Goal: Task Accomplishment & Management: Manage account settings

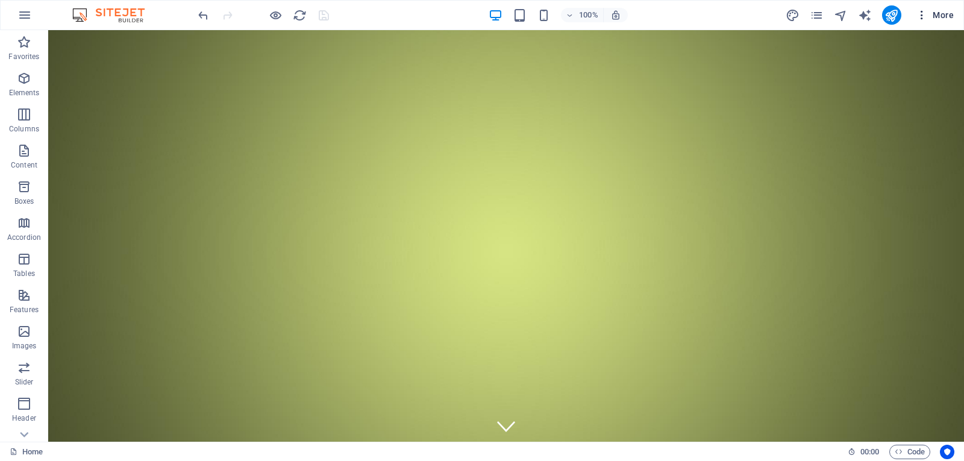
click at [933, 14] on span "More" at bounding box center [935, 15] width 38 height 12
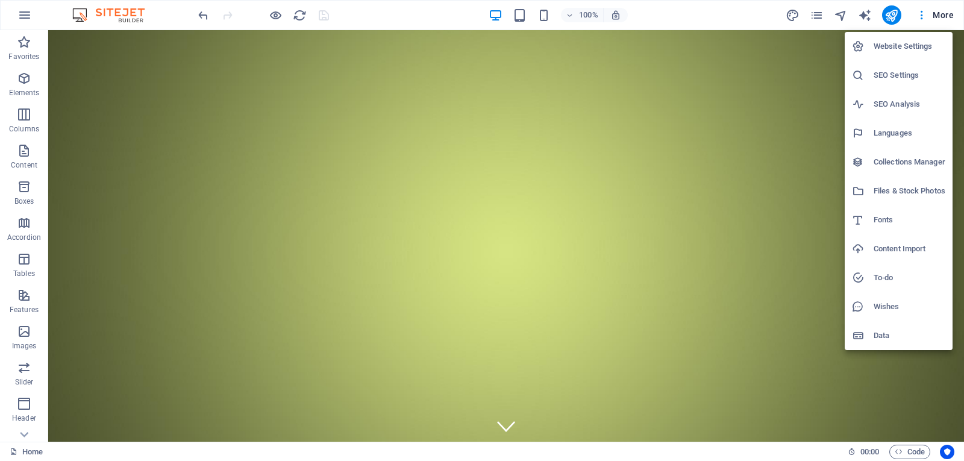
click at [901, 52] on h6 "Website Settings" at bounding box center [910, 46] width 72 height 14
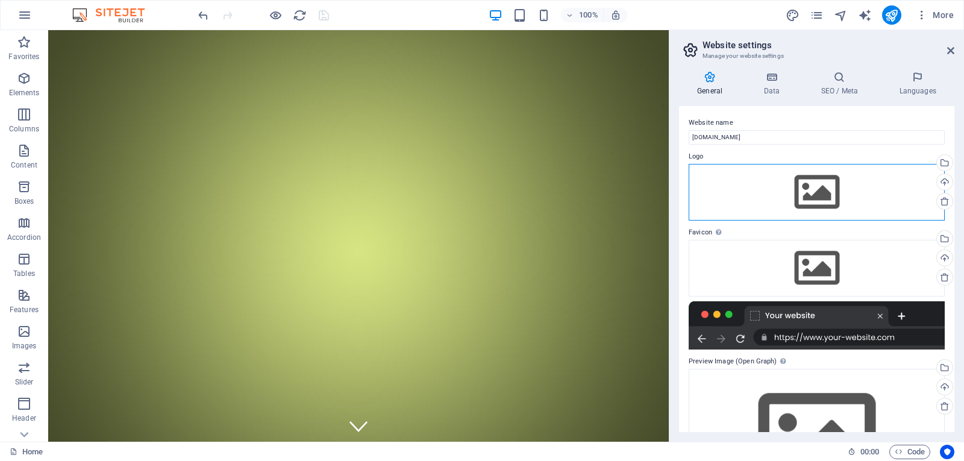
click at [828, 190] on div "Drag files here, click to choose files or select files from Files or our free s…" at bounding box center [817, 192] width 256 height 57
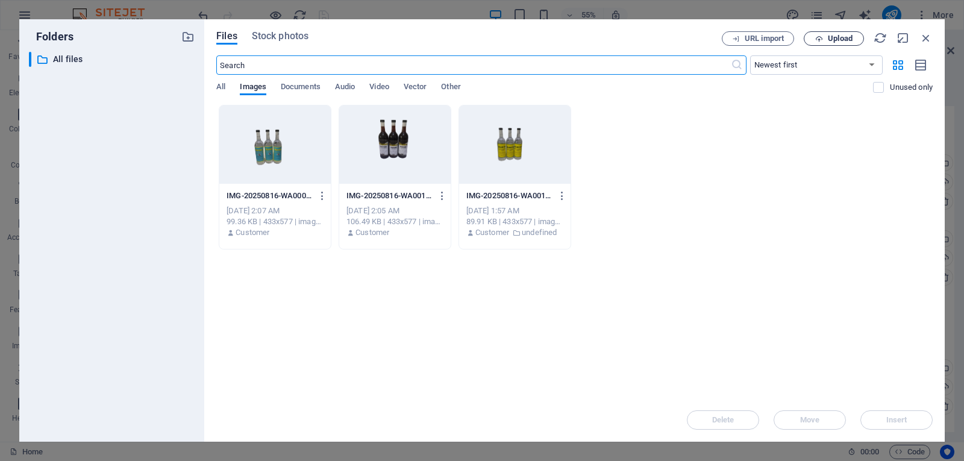
click at [836, 38] on span "Upload" at bounding box center [840, 38] width 25 height 7
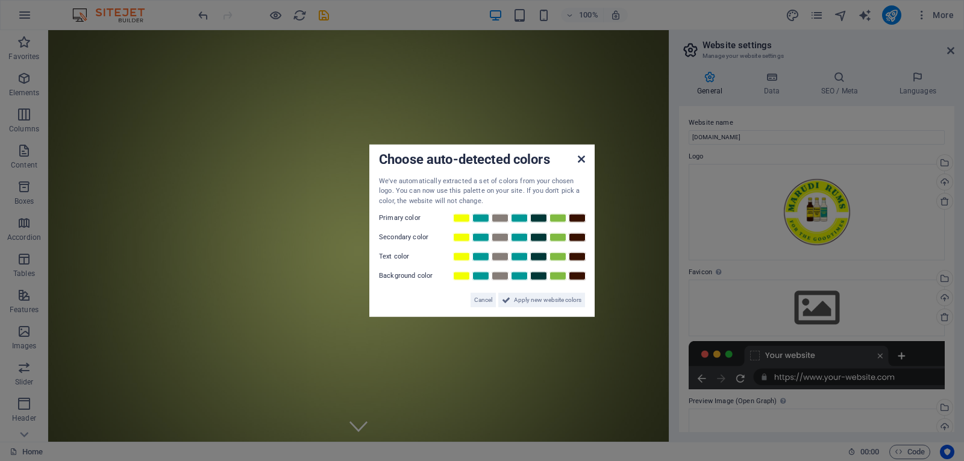
click at [581, 156] on icon at bounding box center [581, 159] width 7 height 10
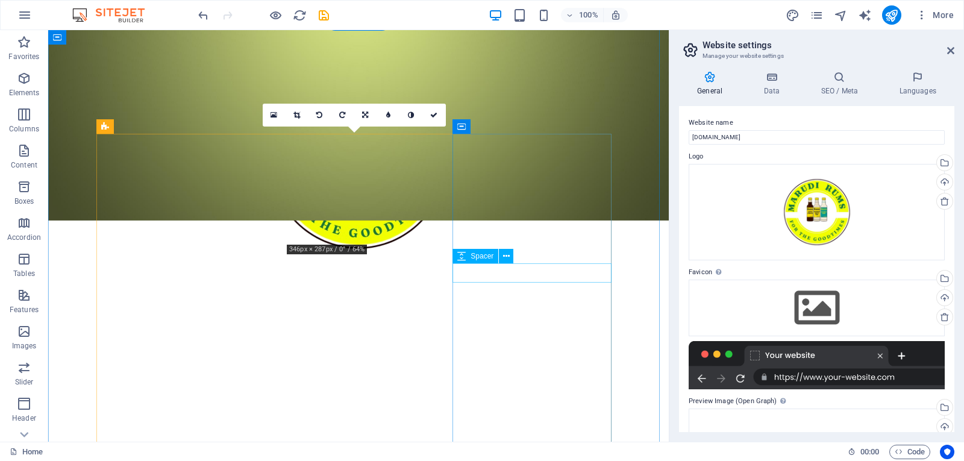
scroll to position [478, 0]
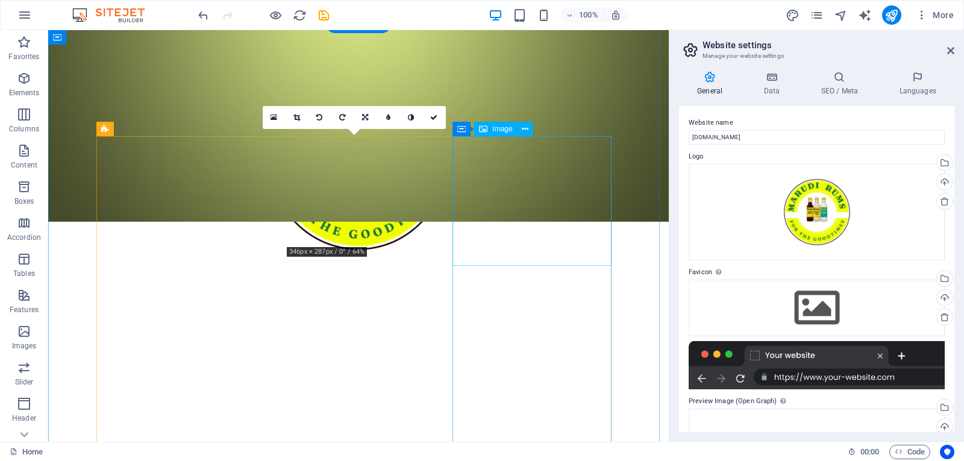
select select "px"
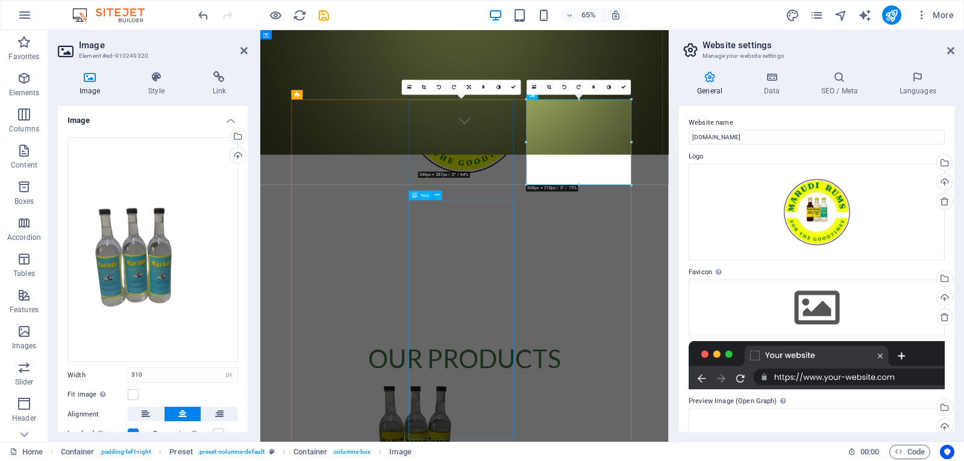
scroll to position [640, 0]
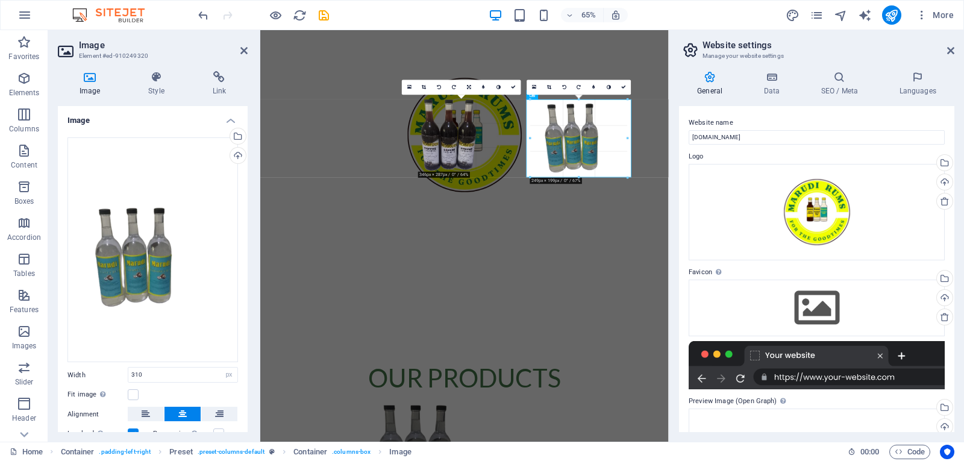
drag, startPoint x: 580, startPoint y: 186, endPoint x: 580, endPoint y: 173, distance: 12.7
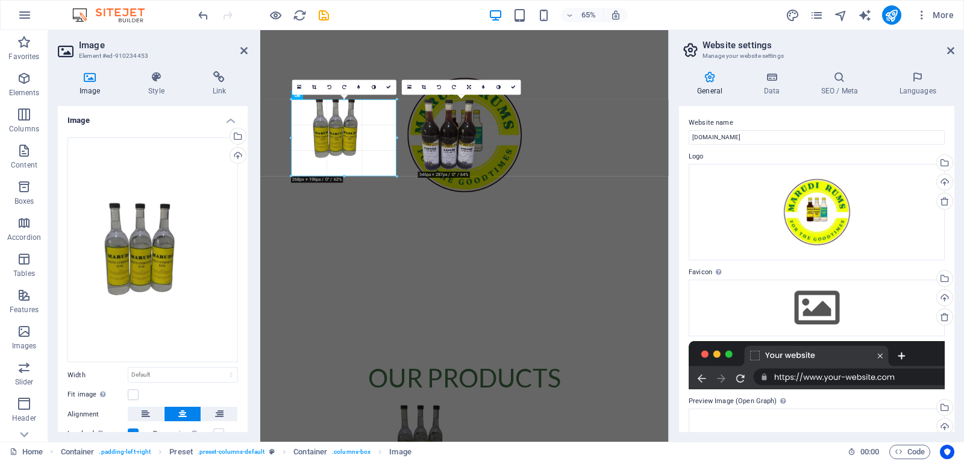
drag, startPoint x: 342, startPoint y: 157, endPoint x: 347, endPoint y: 185, distance: 28.1
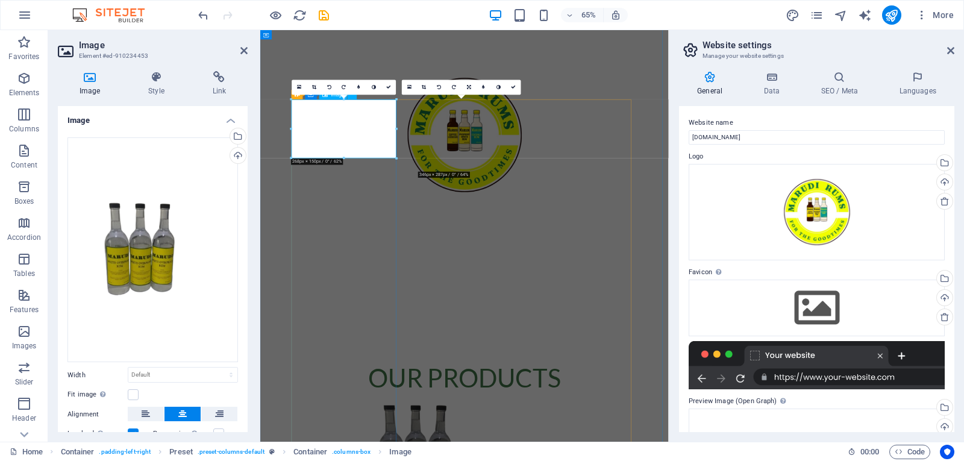
click at [315, 89] on icon at bounding box center [314, 87] width 4 height 5
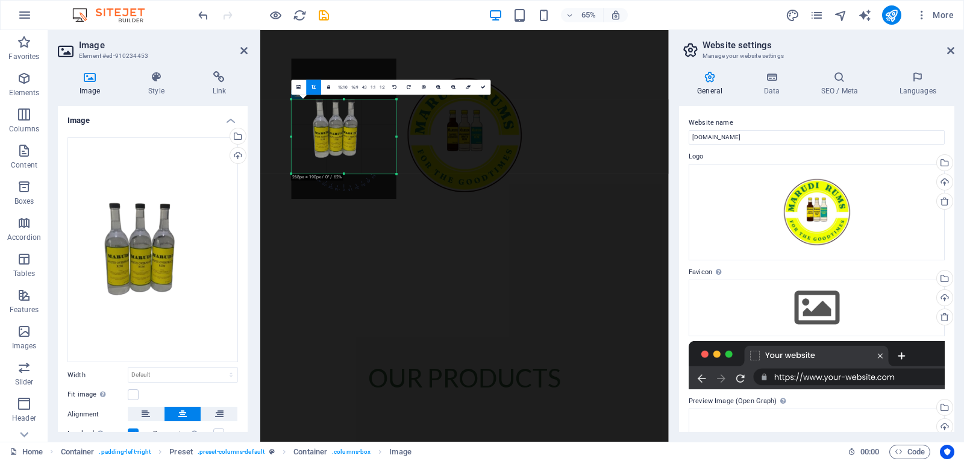
drag, startPoint x: 344, startPoint y: 158, endPoint x: 348, endPoint y: 183, distance: 24.5
click at [348, 174] on div "180 170 160 150 140 130 120 110 100 90 80 70 60 50 40 30 20 10 0 -10 -20 -30 -4…" at bounding box center [344, 136] width 105 height 74
click at [374, 111] on div at bounding box center [344, 129] width 105 height 140
click at [375, 110] on div at bounding box center [344, 143] width 105 height 140
click at [483, 85] on icon at bounding box center [483, 87] width 5 height 5
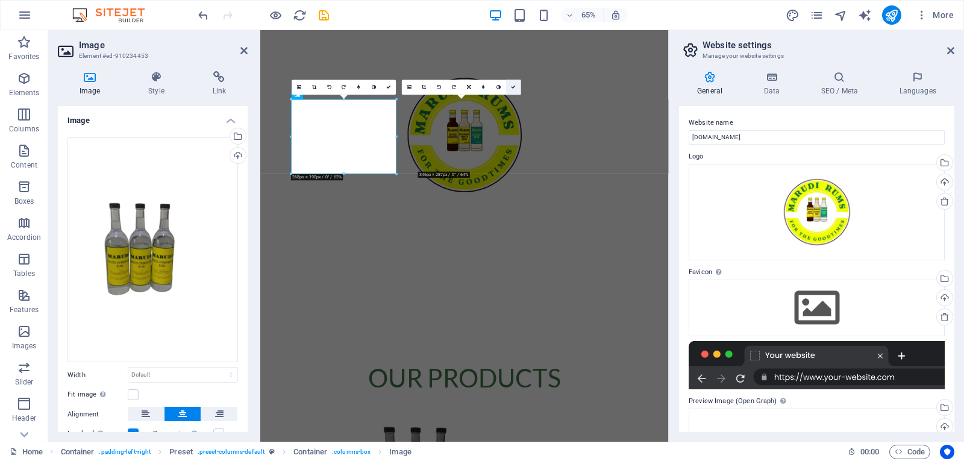
click at [513, 85] on icon at bounding box center [514, 87] width 5 height 5
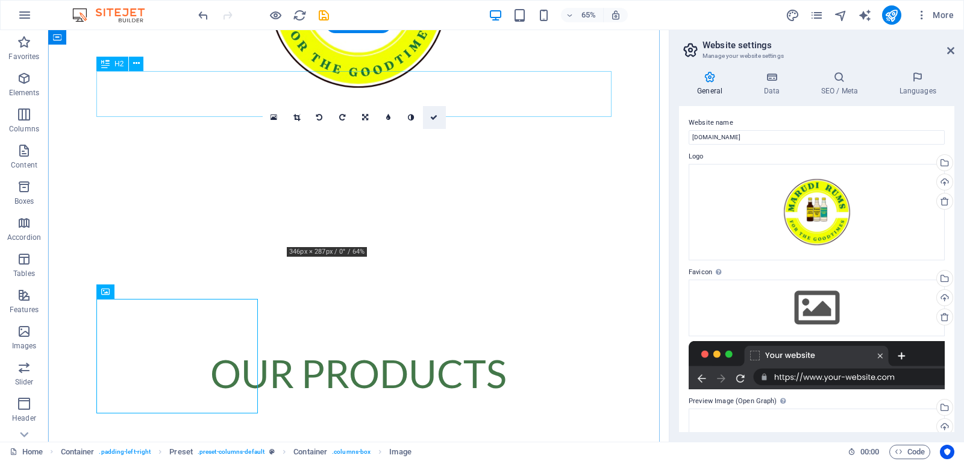
scroll to position [478, 0]
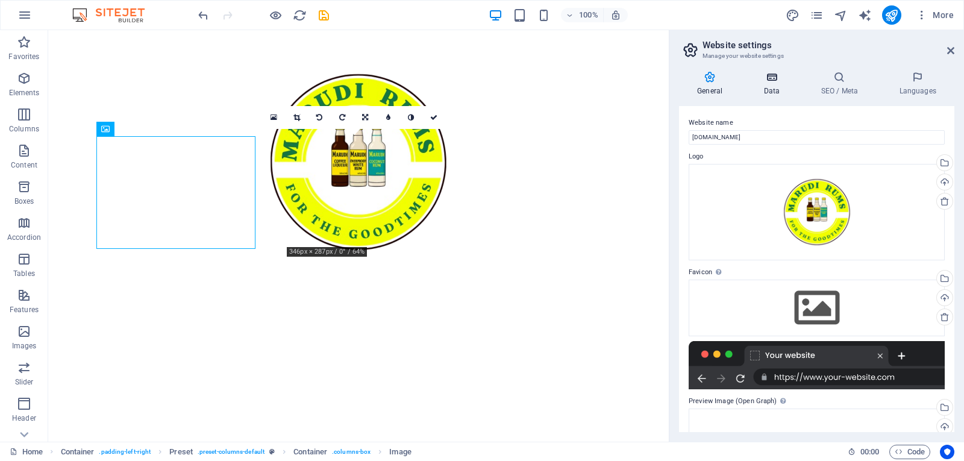
click at [771, 83] on h4 "Data" at bounding box center [773, 83] width 57 height 25
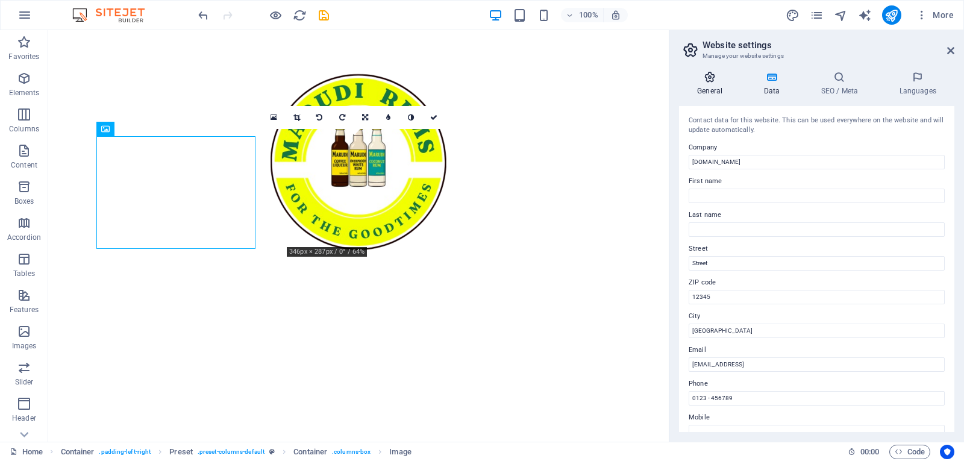
click at [716, 84] on h4 "General" at bounding box center [712, 83] width 66 height 25
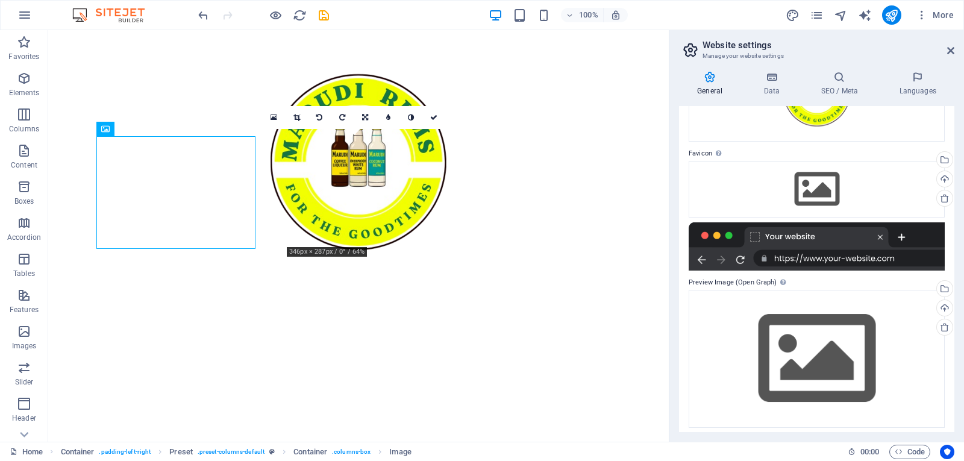
scroll to position [119, 0]
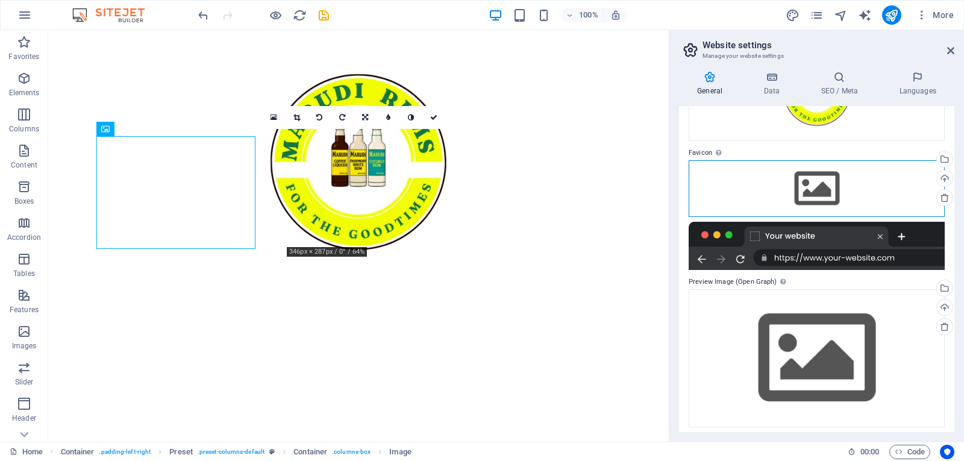
click at [857, 174] on div "Drag files here, click to choose files or select files from Files or our free s…" at bounding box center [817, 188] width 256 height 57
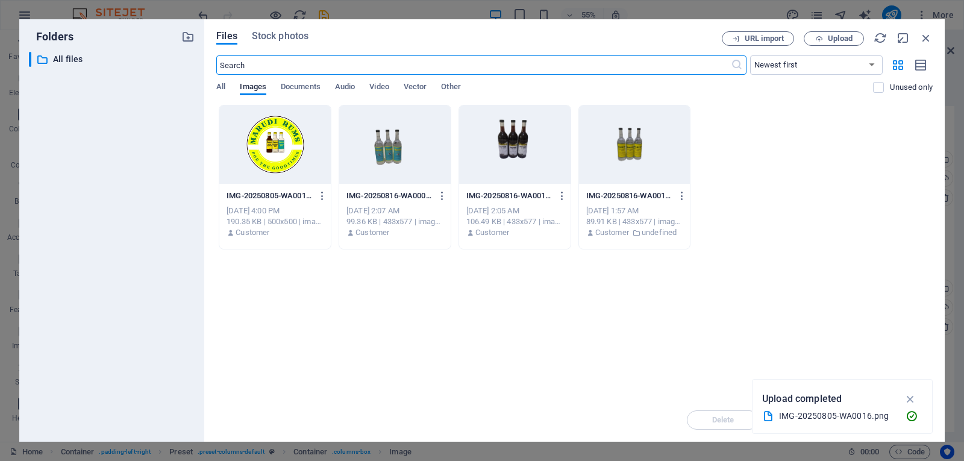
click at [283, 159] on div at bounding box center [274, 144] width 111 height 78
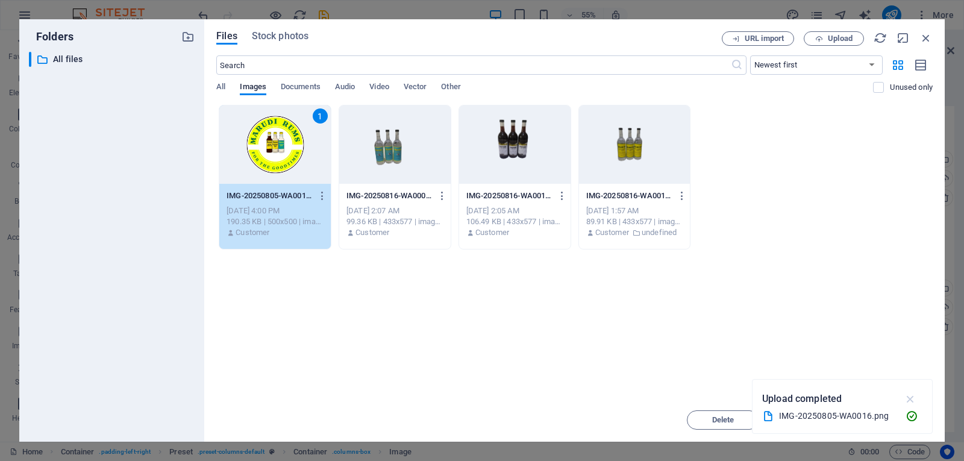
click at [911, 401] on icon "button" at bounding box center [911, 398] width 14 height 13
click at [909, 418] on span "Insert" at bounding box center [896, 419] width 63 height 7
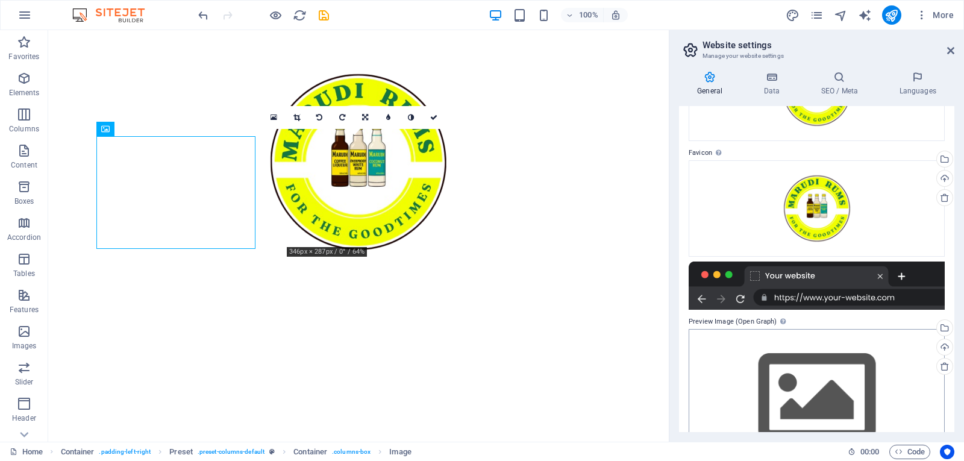
scroll to position [164, 0]
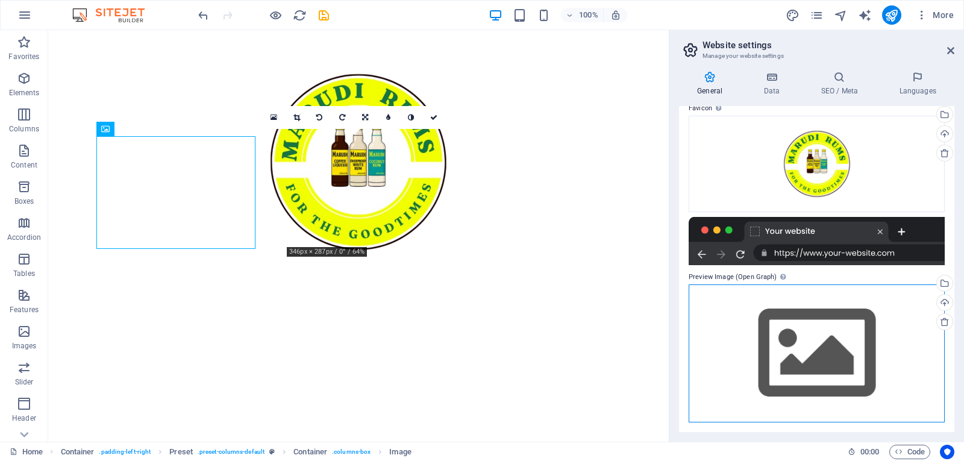
click at [837, 332] on div "Drag files here, click to choose files or select files from Files or our free s…" at bounding box center [817, 353] width 256 height 138
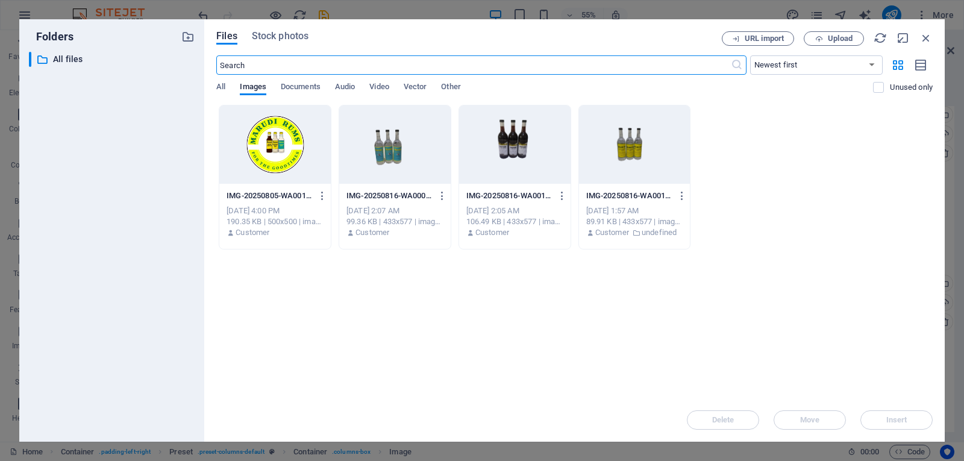
scroll to position [756, 0]
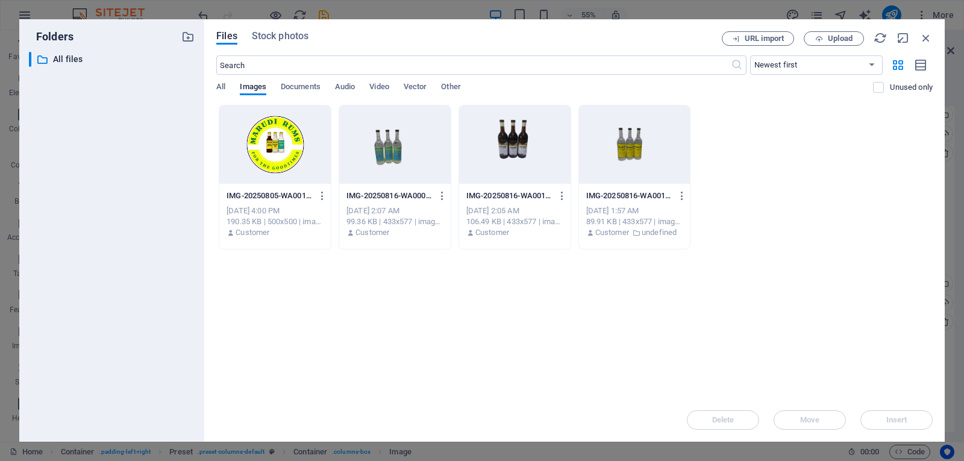
click at [284, 140] on div at bounding box center [274, 144] width 111 height 78
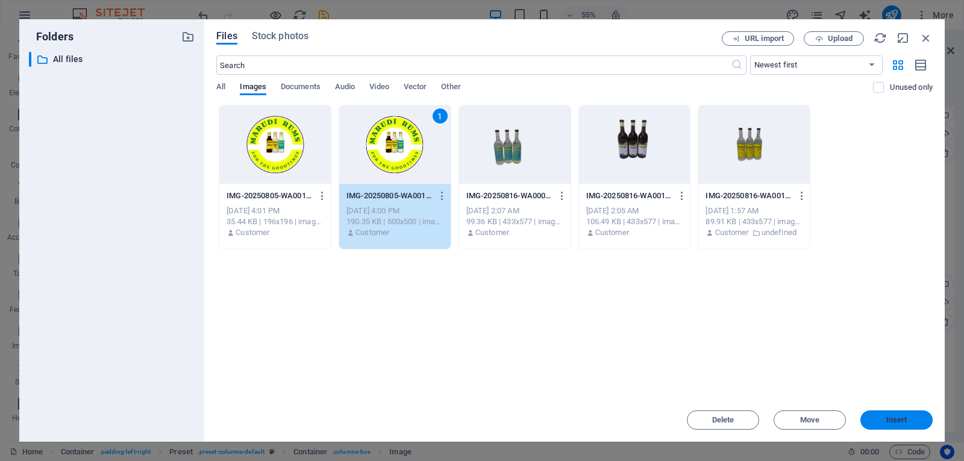
click at [892, 419] on span "Insert" at bounding box center [896, 419] width 21 height 7
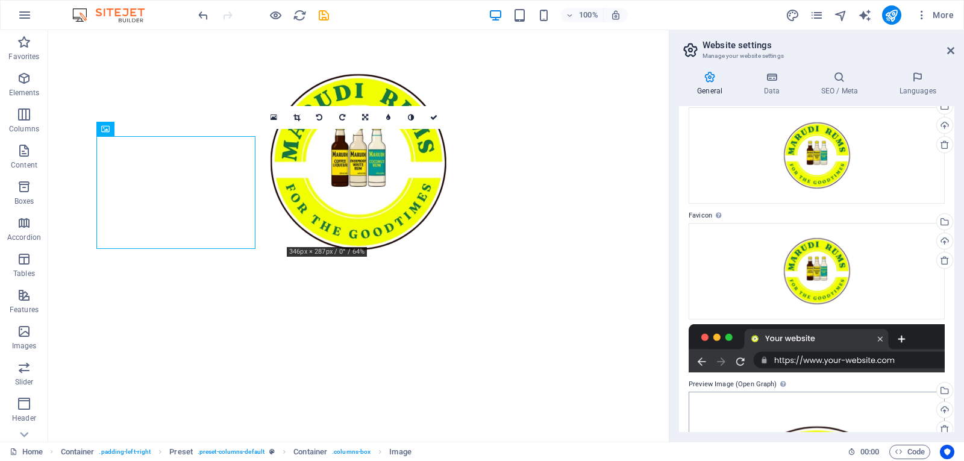
scroll to position [0, 0]
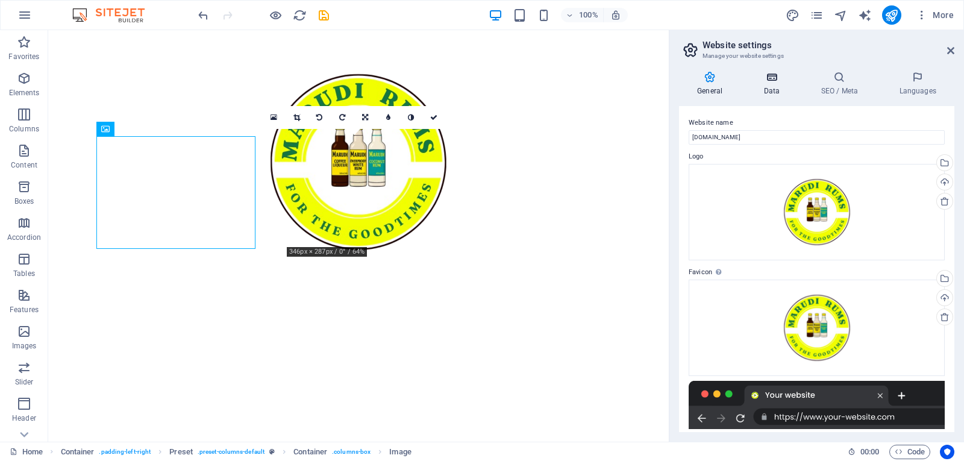
click at [777, 83] on icon at bounding box center [771, 77] width 52 height 12
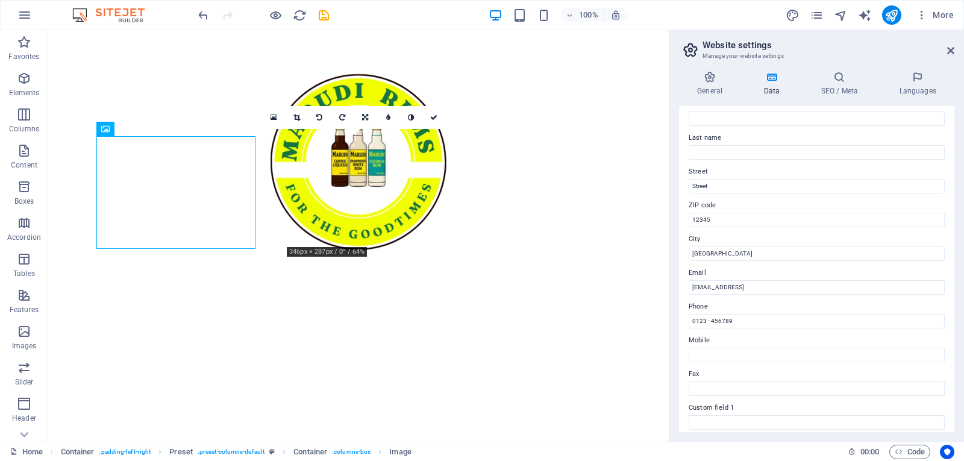
scroll to position [78, 0]
click at [733, 181] on input "Street" at bounding box center [817, 185] width 256 height 14
type input "[GEOGRAPHIC_DATA]"
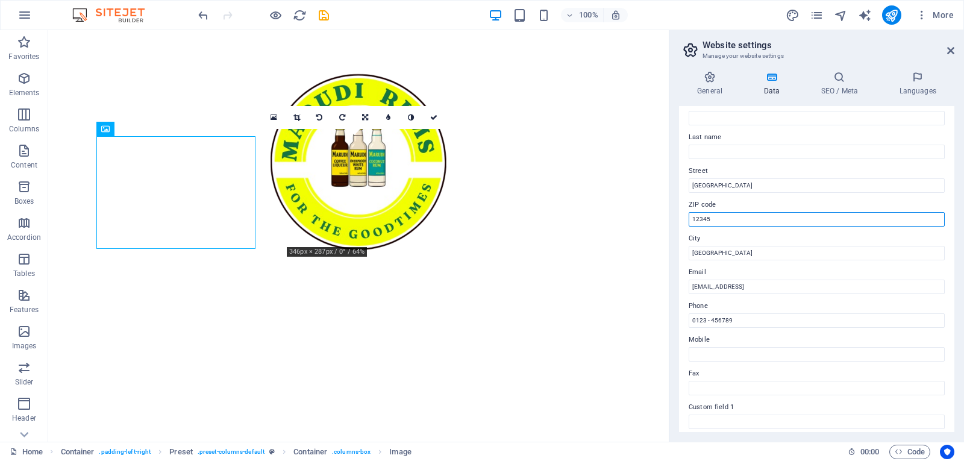
click at [727, 221] on input "12345" at bounding box center [817, 219] width 256 height 14
type input "1"
type input "876"
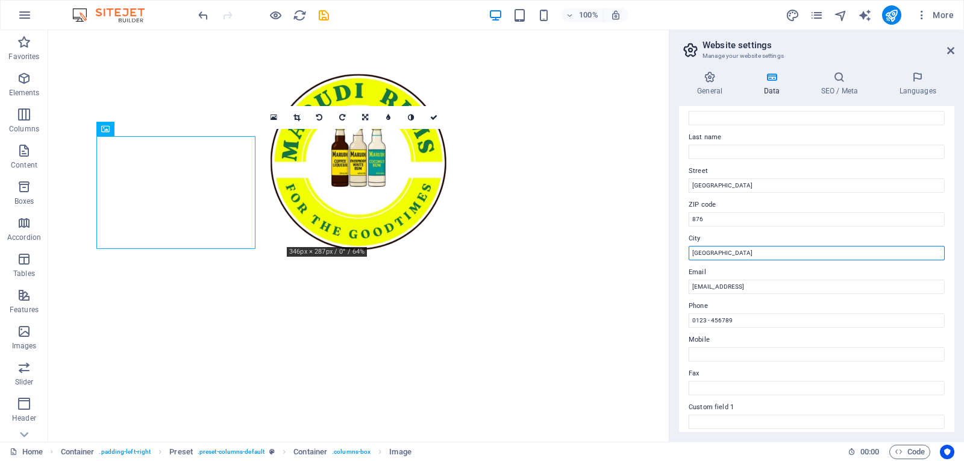
click at [722, 256] on input "[GEOGRAPHIC_DATA]" at bounding box center [817, 253] width 256 height 14
type input "J"
type input "St. [PERSON_NAME]"
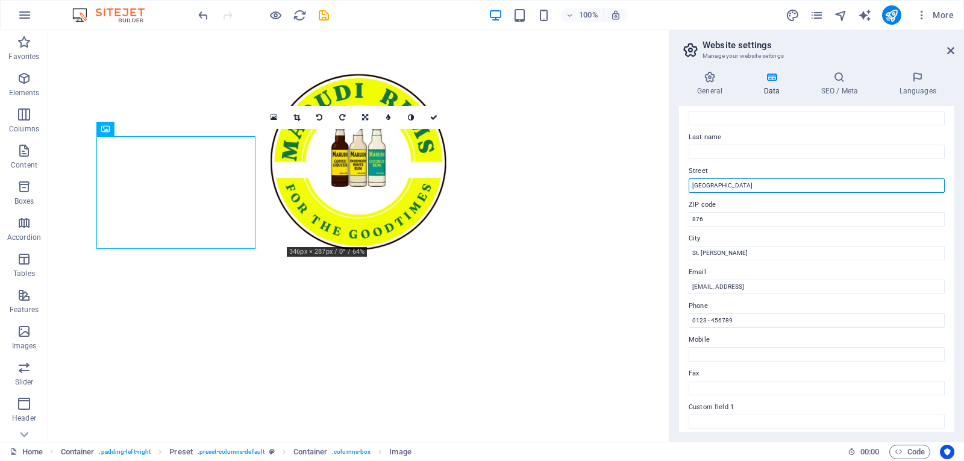
click at [750, 184] on input "[GEOGRAPHIC_DATA]" at bounding box center [817, 185] width 256 height 14
type input "Browns Town [GEOGRAPHIC_DATA]"
click at [768, 286] on input "[EMAIL_ADDRESS]" at bounding box center [817, 287] width 256 height 14
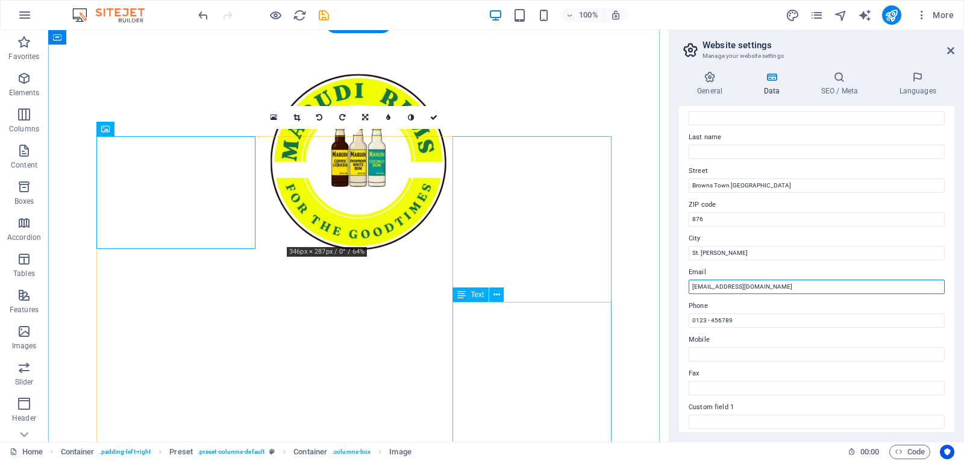
type input "[EMAIL_ADDRESS][DOMAIN_NAME]"
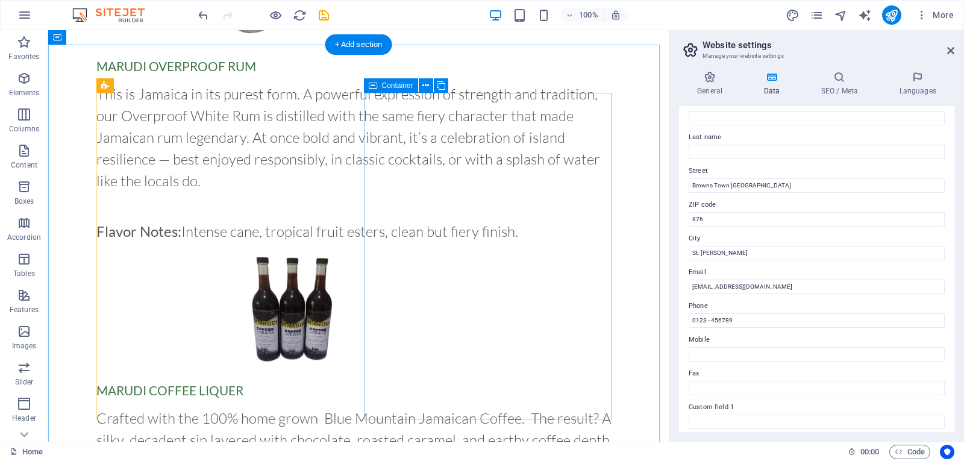
scroll to position [1204, 0]
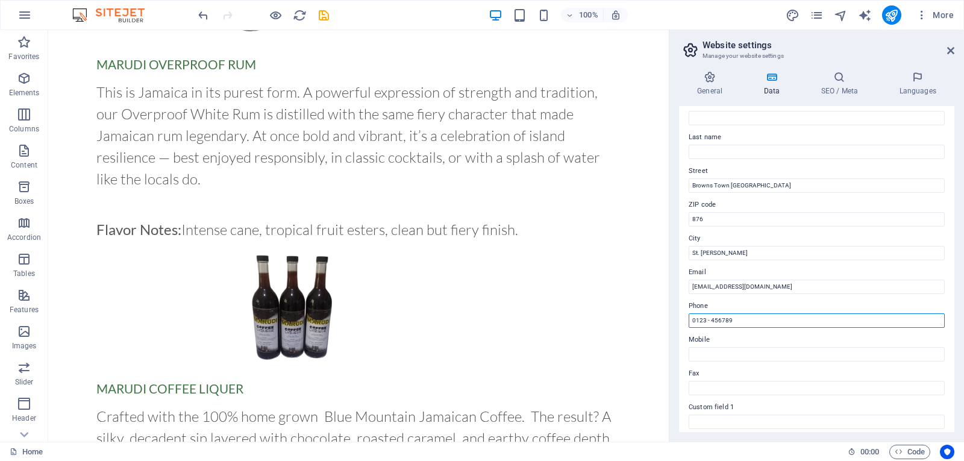
click at [732, 322] on input "0123 - 456789" at bounding box center [817, 320] width 256 height 14
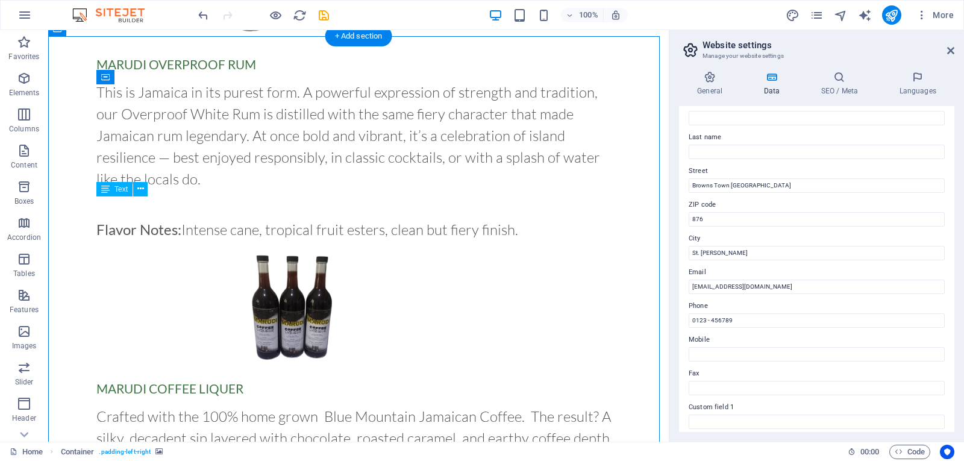
drag, startPoint x: 301, startPoint y: 353, endPoint x: 166, endPoint y: 341, distance: 135.5
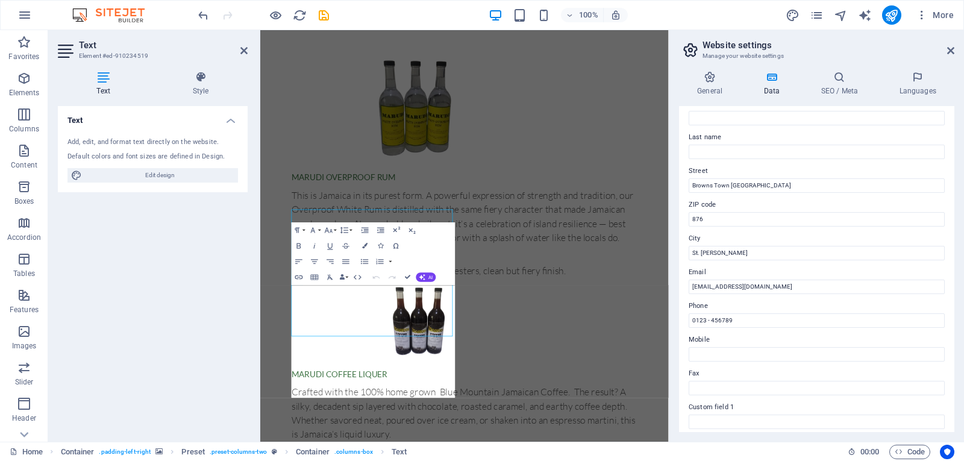
scroll to position [1095, 0]
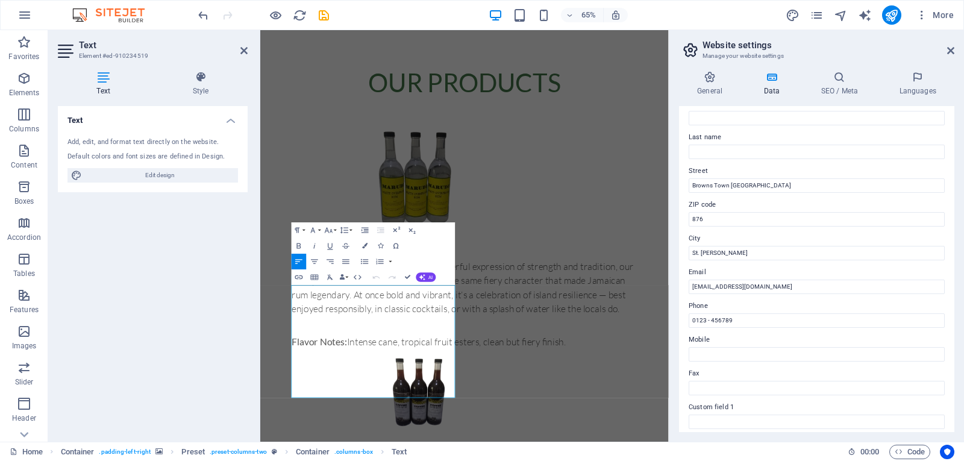
click at [187, 352] on div "Text Add, edit, and format text directly on the website. Default colors and fon…" at bounding box center [153, 269] width 190 height 326
drag, startPoint x: 516, startPoint y: 561, endPoint x: 292, endPoint y: 556, distance: 224.2
click at [318, 229] on button "Font Family" at bounding box center [314, 230] width 15 height 16
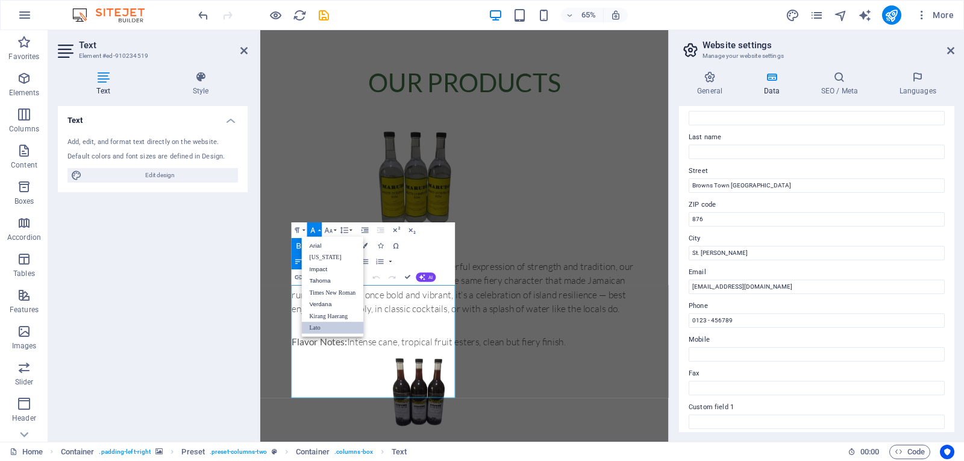
click at [318, 229] on button "Font Family" at bounding box center [314, 230] width 15 height 16
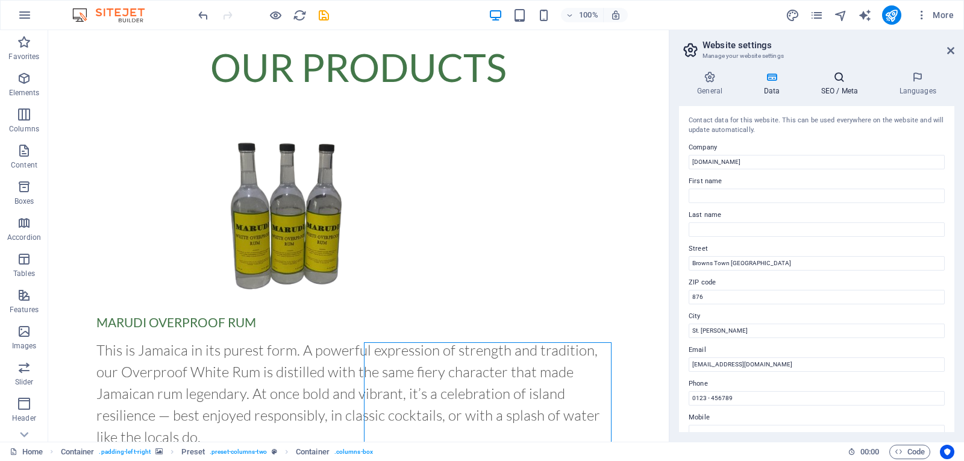
click at [840, 89] on h4 "SEO / Meta" at bounding box center [842, 83] width 78 height 25
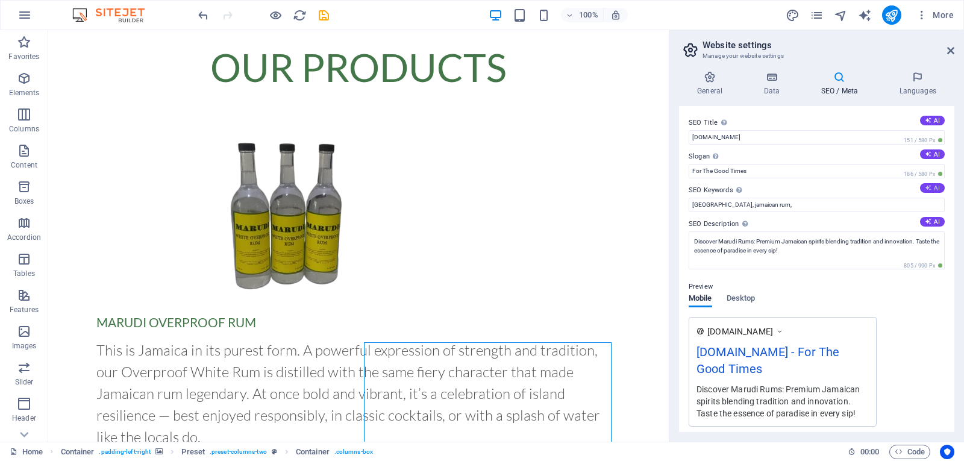
click at [934, 189] on button "AI" at bounding box center [932, 188] width 25 height 10
type input "Marudi Rums, Jamaican rum, overproof rum, coffee liqueur, coconut rum, premium …"
click at [904, 86] on h4 "Languages" at bounding box center [918, 83] width 74 height 25
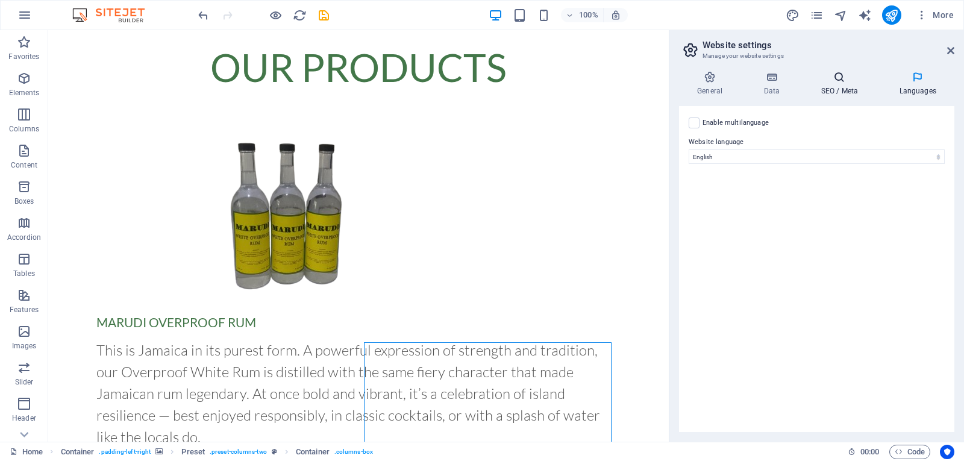
click at [837, 90] on h4 "SEO / Meta" at bounding box center [842, 83] width 78 height 25
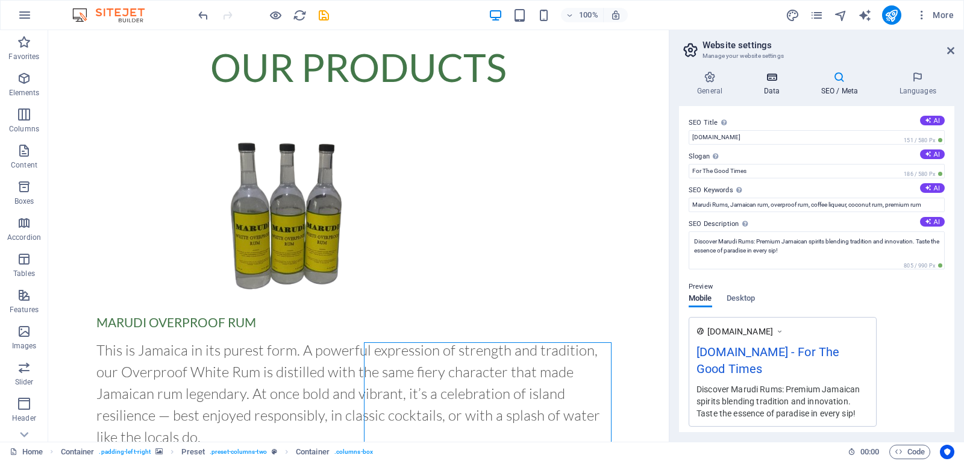
click at [765, 90] on h4 "Data" at bounding box center [773, 83] width 57 height 25
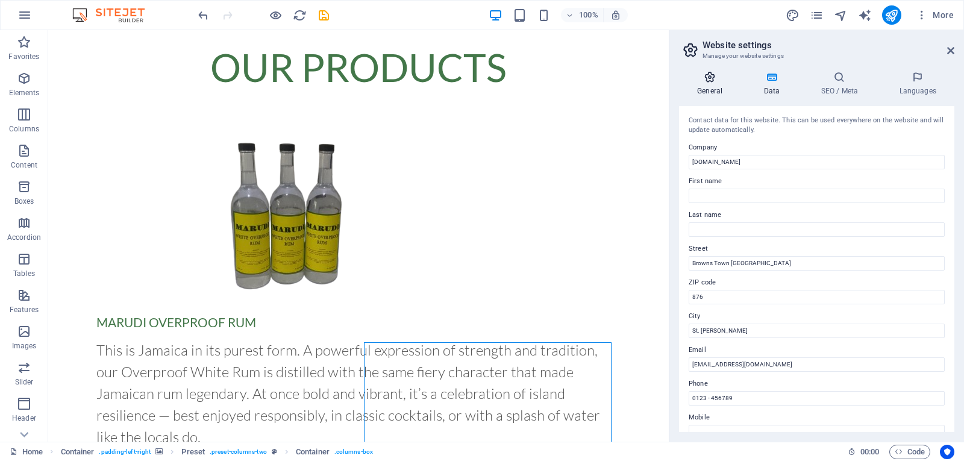
click at [707, 83] on icon at bounding box center [709, 77] width 61 height 12
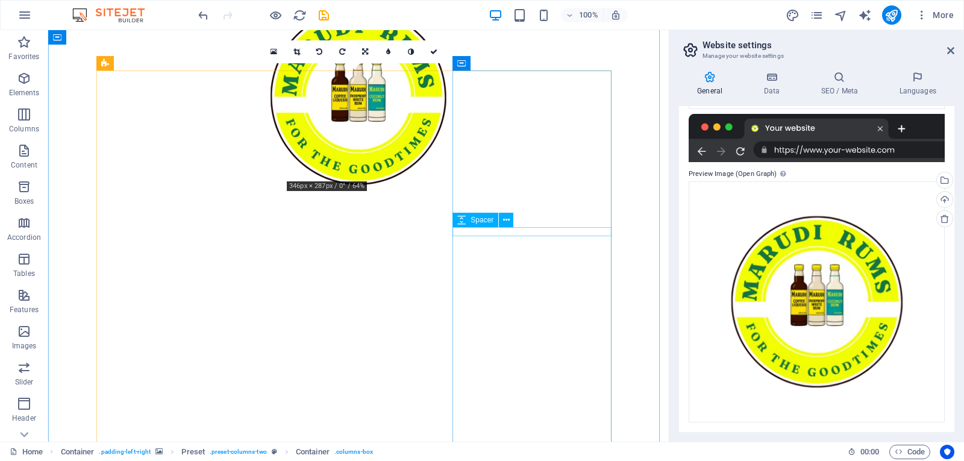
scroll to position [543, 0]
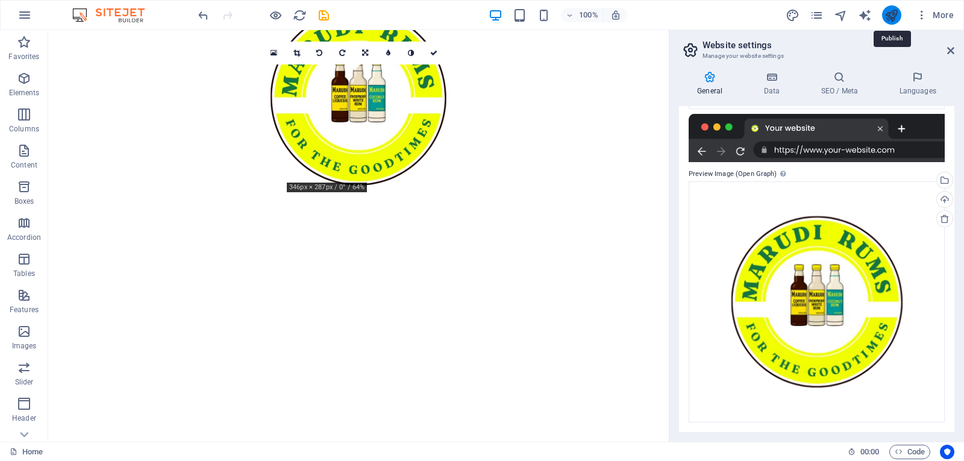
click at [892, 11] on icon "publish" at bounding box center [891, 15] width 14 height 14
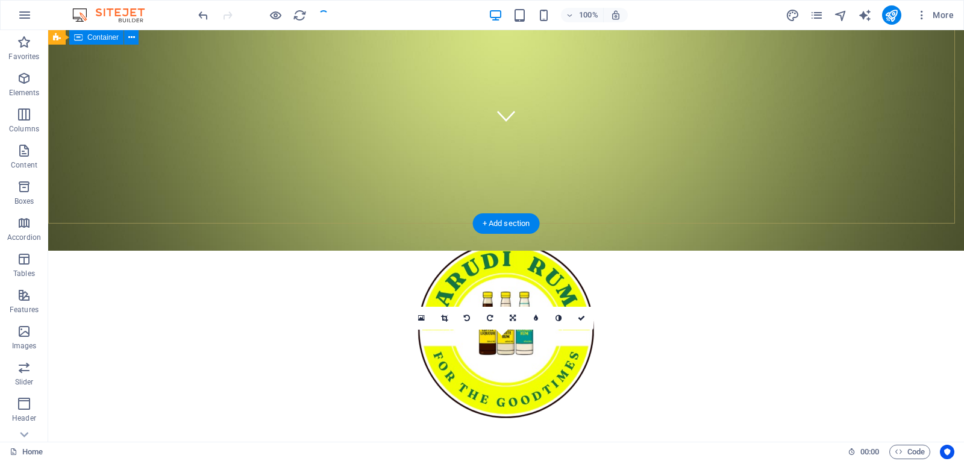
scroll to position [0, 0]
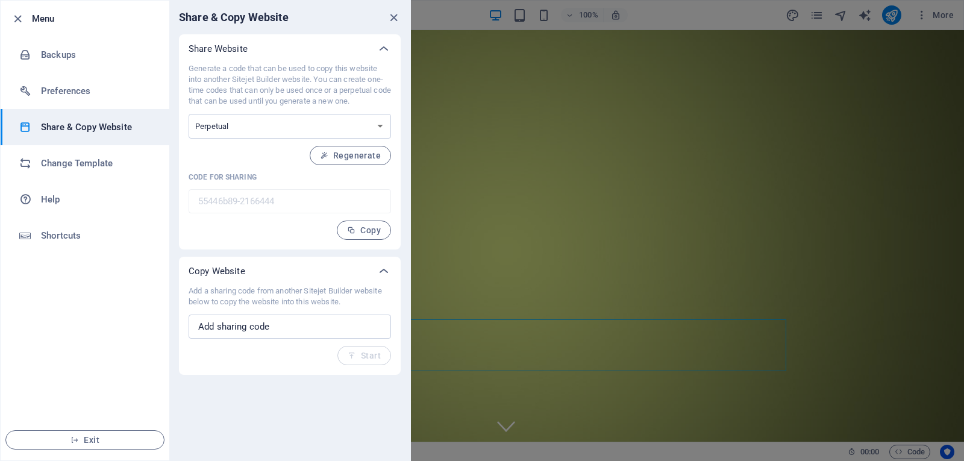
click at [654, 140] on div at bounding box center [482, 230] width 964 height 461
